Goal: Task Accomplishment & Management: Use online tool/utility

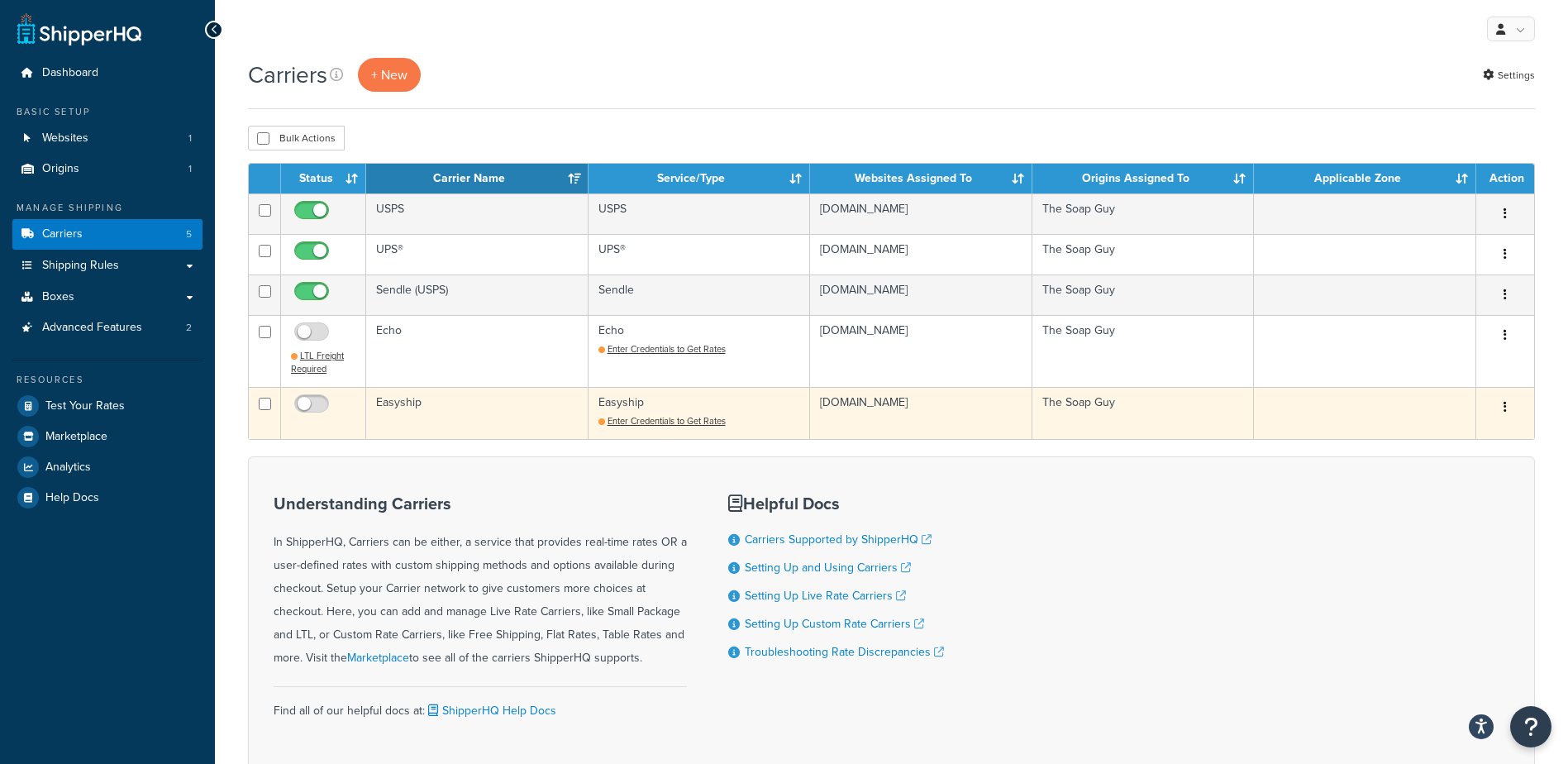
click at [416, 400] on td "Easyship" at bounding box center [477, 412] width 222 height 52
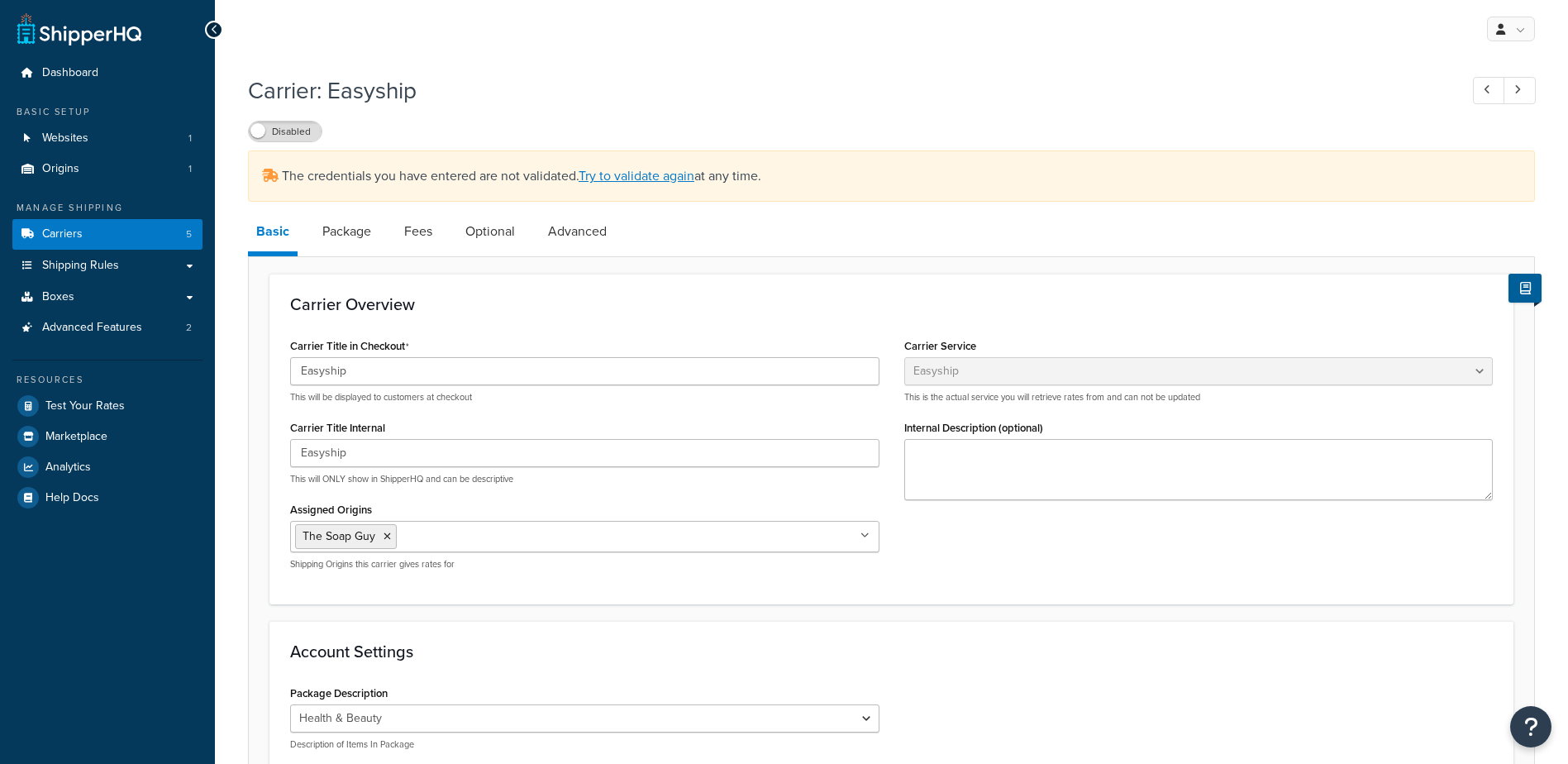
select select "easyship"
select select "health_beauty"
drag, startPoint x: 790, startPoint y: 259, endPoint x: 775, endPoint y: 254, distance: 15.8
click at [673, 172] on link "Try to validate again" at bounding box center [637, 175] width 116 height 19
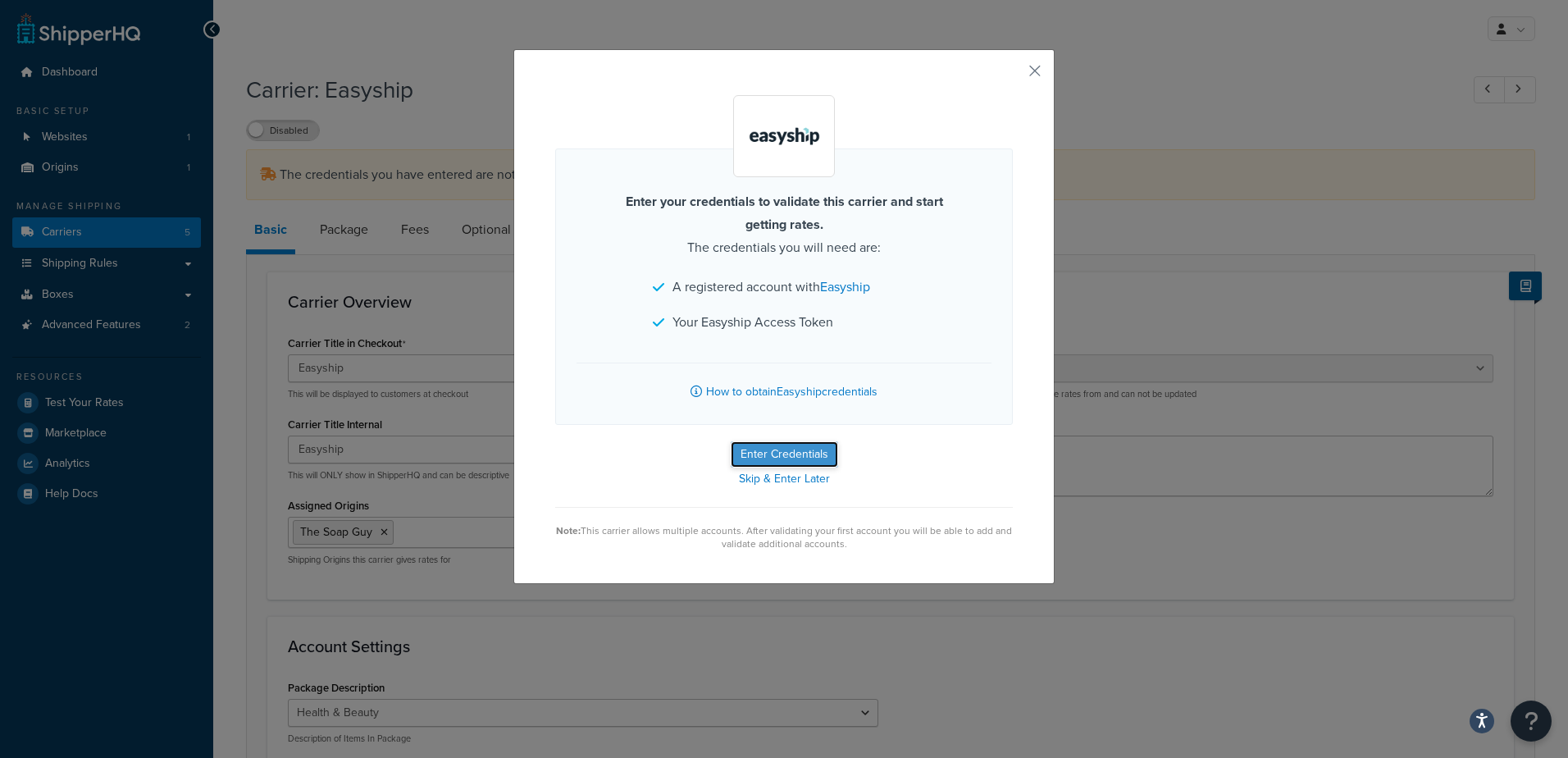
click at [818, 452] on button "Enter Credentials" at bounding box center [784, 454] width 108 height 27
select select "health_beauty"
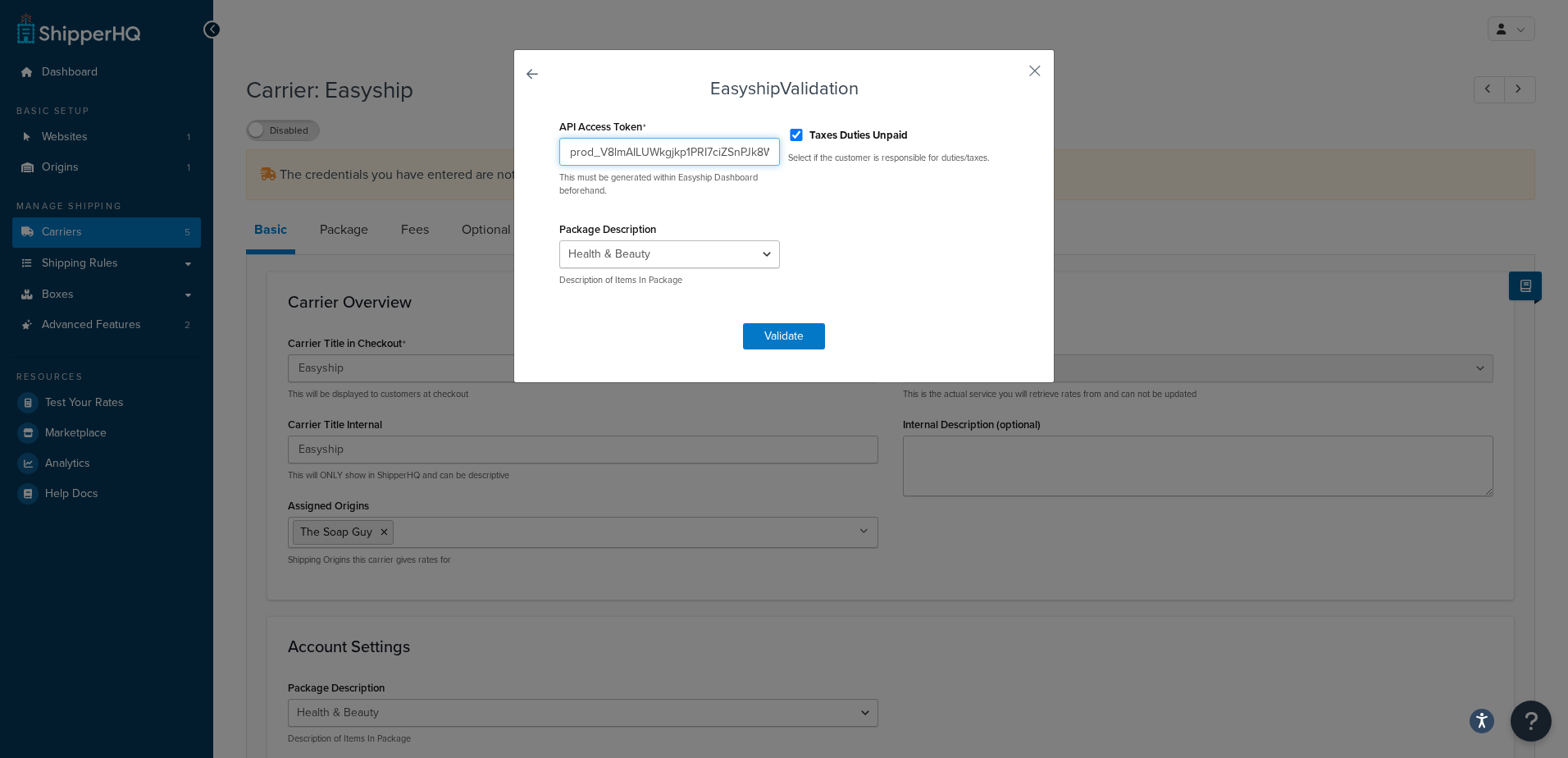
scroll to position [0, 98]
drag, startPoint x: 555, startPoint y: 145, endPoint x: 1164, endPoint y: 255, distance: 618.9
click at [1164, 255] on div "Easyship Validation API Access [AUTH_TOKEN] This must be generated within Easys…" at bounding box center [784, 379] width 1568 height 758
click at [788, 132] on input "Taxes Duties Unpaid" at bounding box center [796, 134] width 17 height 12
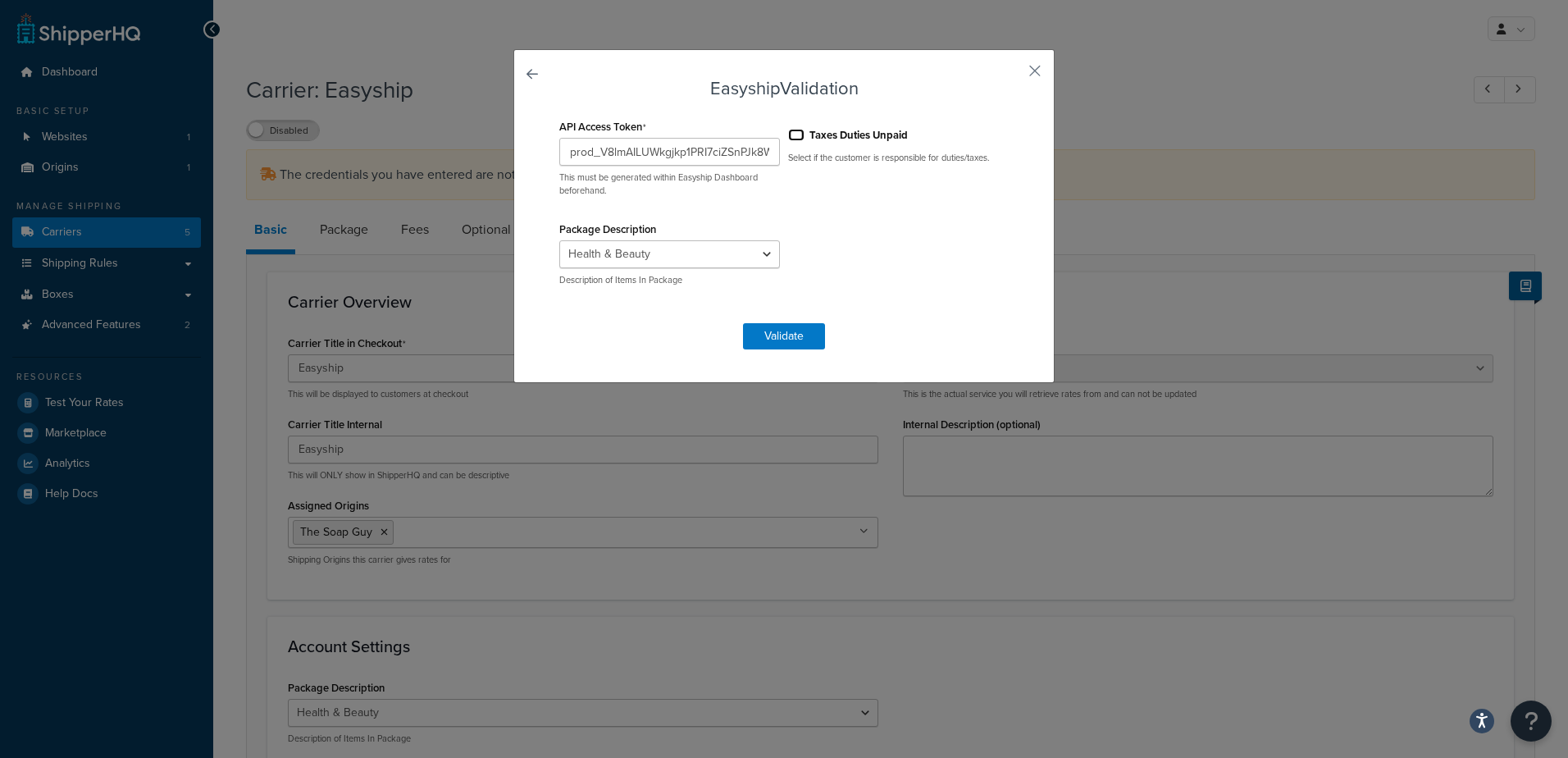
checkbox input "false"
click at [785, 331] on button "Validate" at bounding box center [784, 336] width 82 height 27
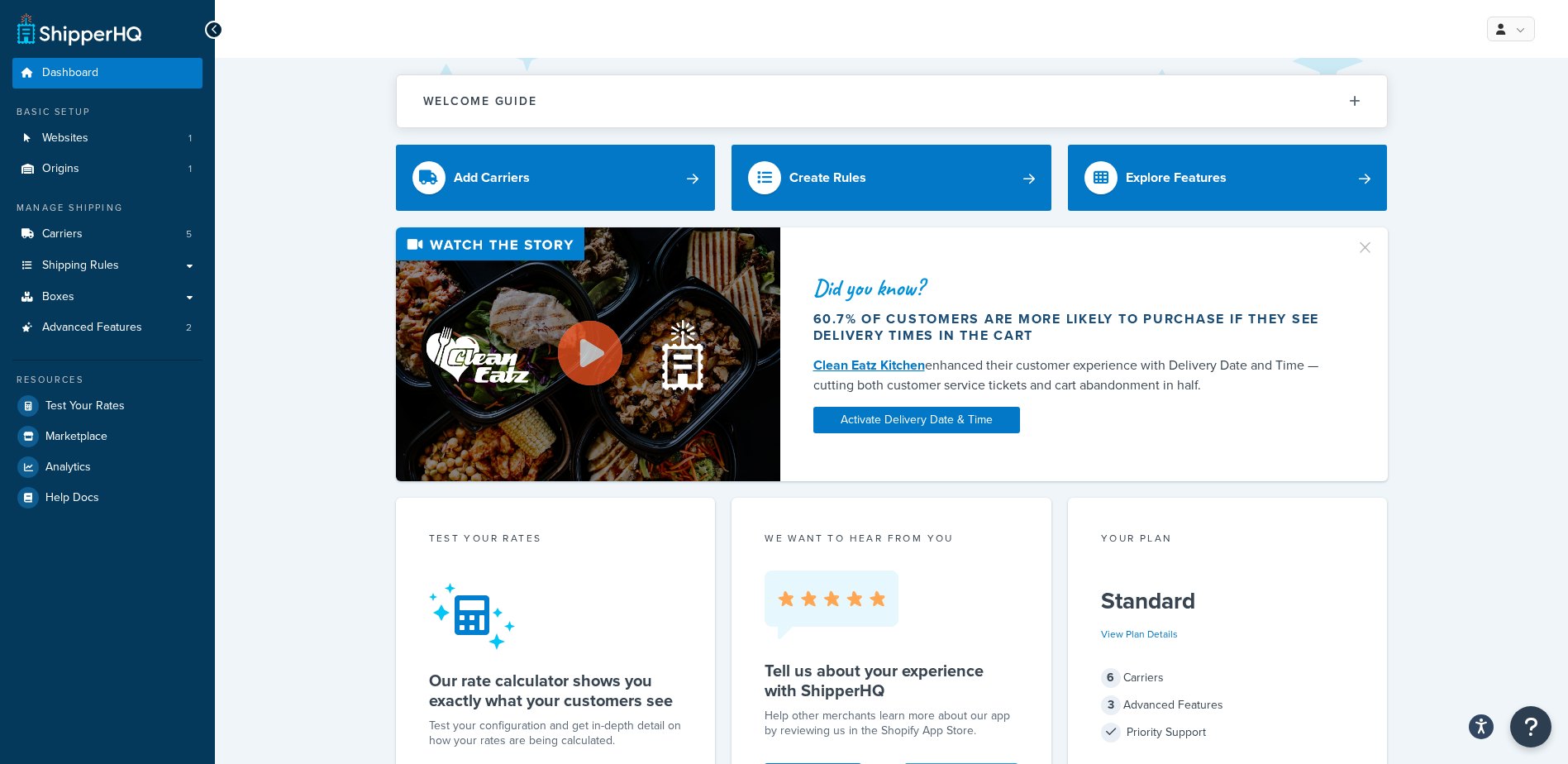
click at [355, 408] on div "Did you know? 60.7% of customers are more likely to purchase if they see delive…" at bounding box center [892, 354] width 1287 height 254
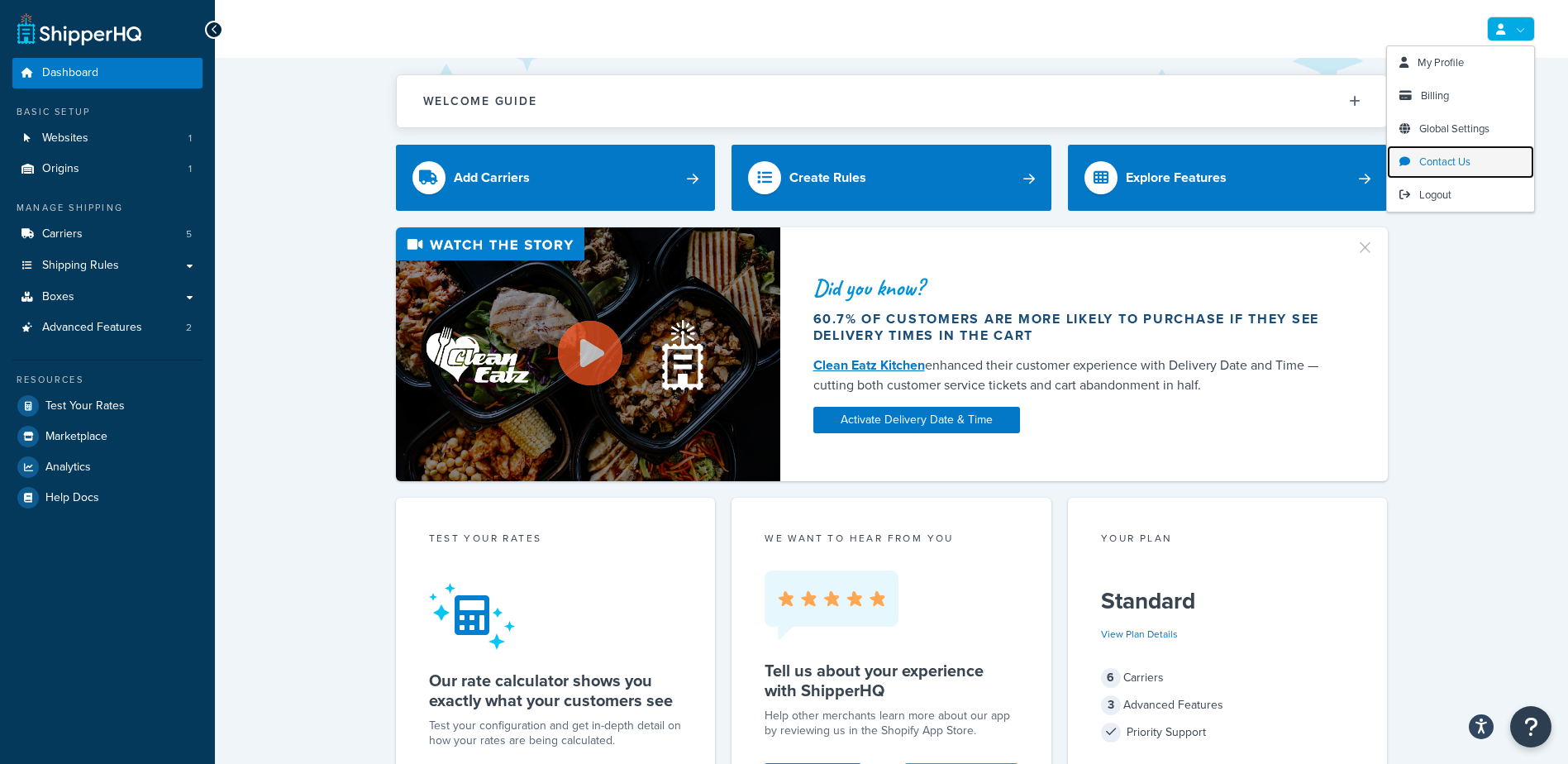
click at [1463, 159] on span "Contact Us" at bounding box center [1444, 161] width 51 height 16
